Goal: Task Accomplishment & Management: Manage account settings

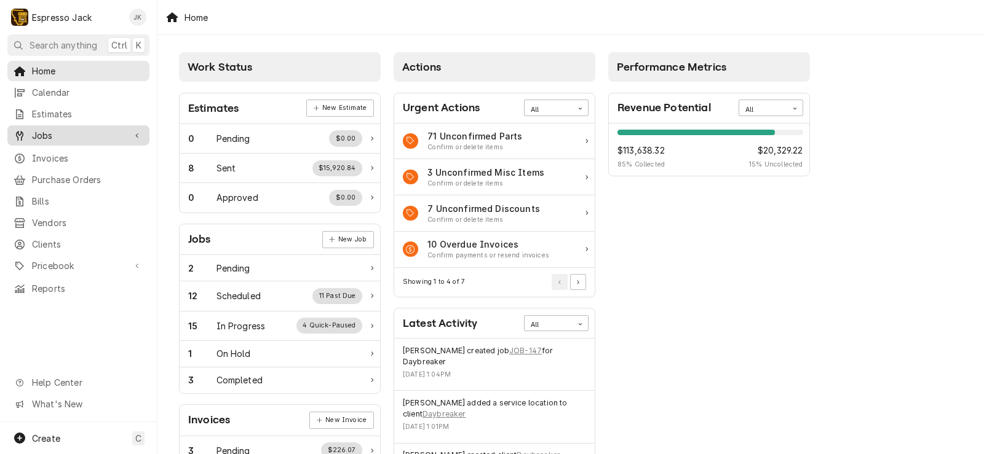
click at [77, 133] on span "Jobs" at bounding box center [78, 135] width 93 height 13
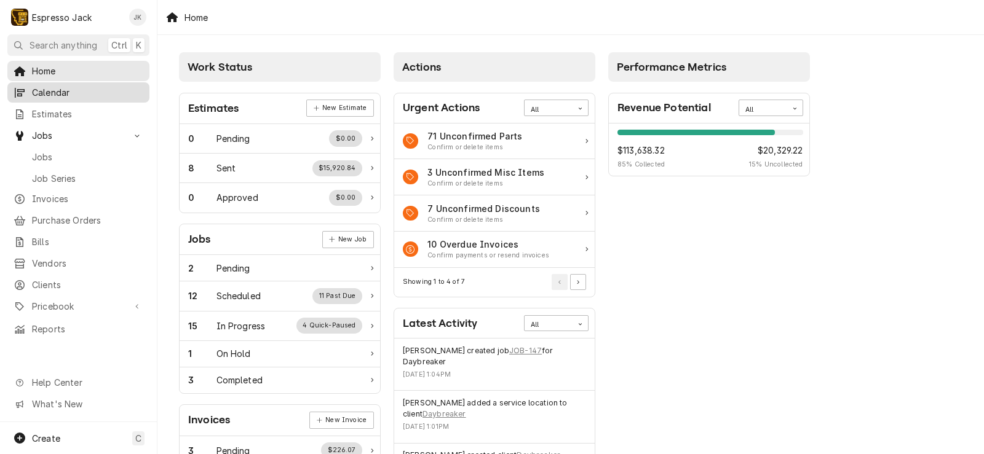
click at [73, 90] on span "Calendar" at bounding box center [87, 92] width 111 height 13
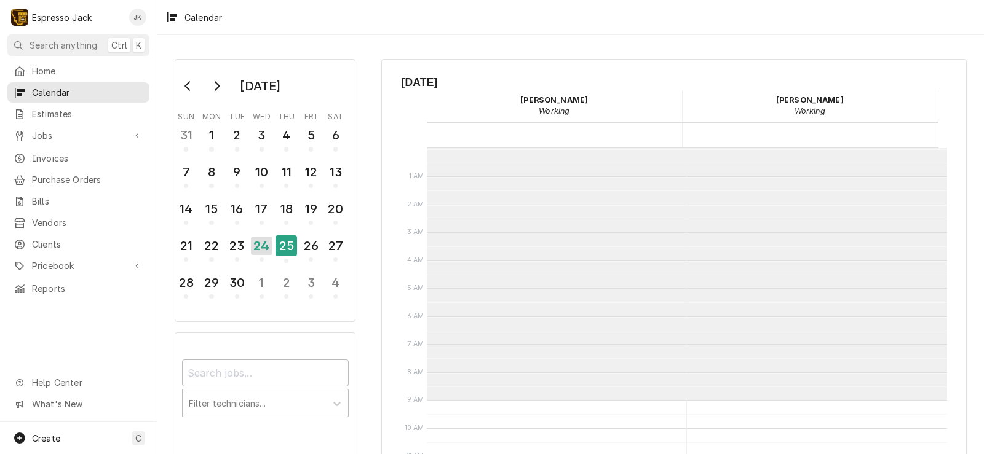
scroll to position [252, 0]
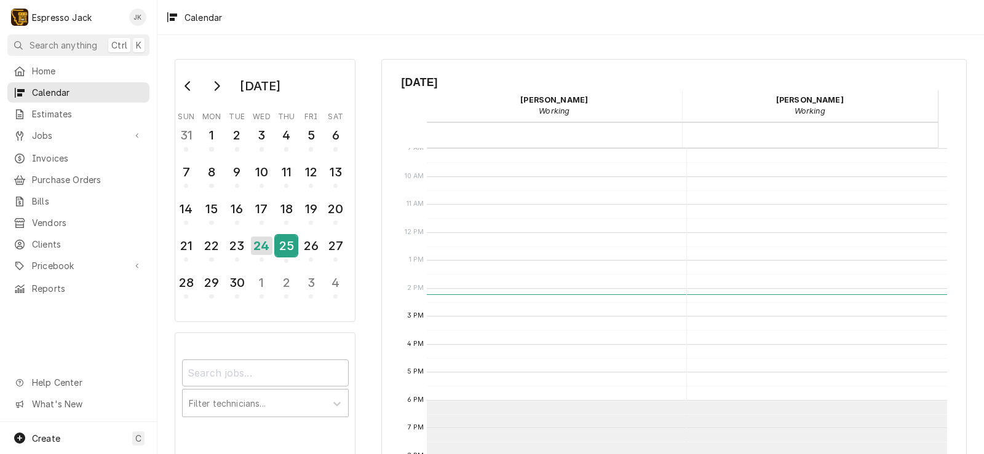
click at [281, 250] on div "25" at bounding box center [286, 245] width 22 height 21
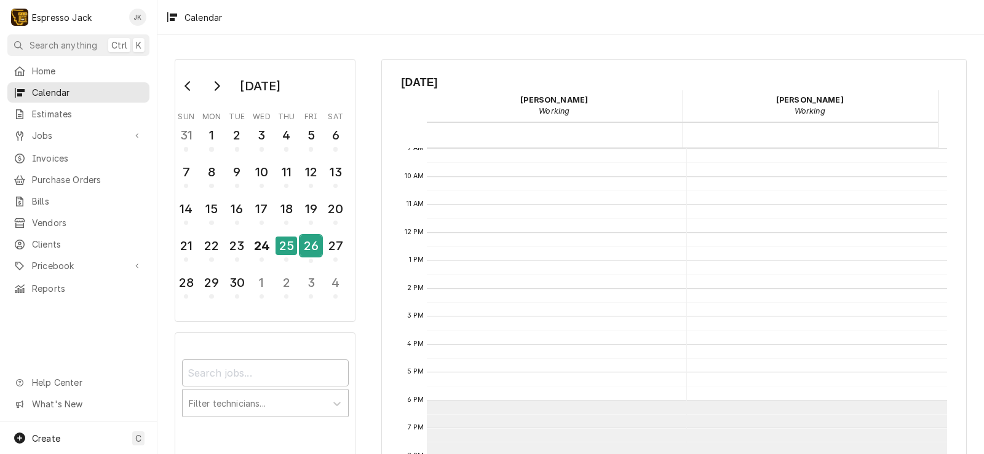
click at [302, 245] on div "26" at bounding box center [311, 245] width 22 height 21
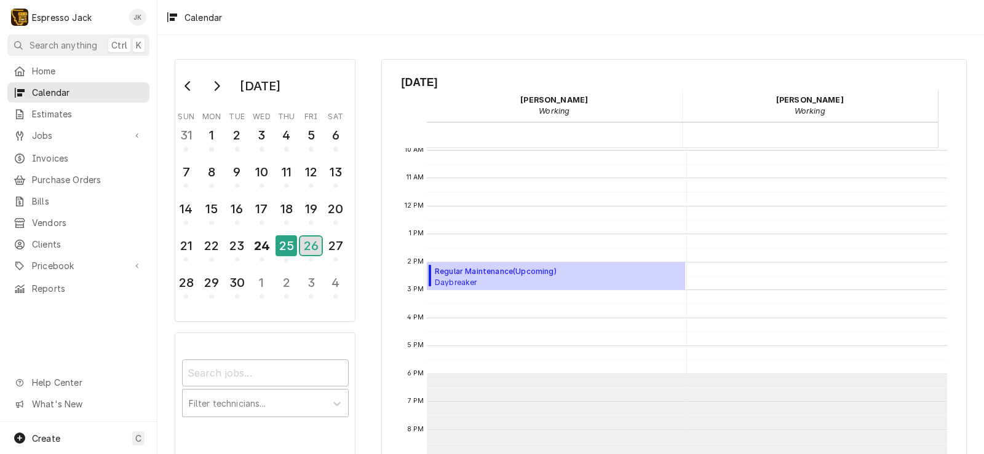
scroll to position [299, 0]
